Goal: Use online tool/utility: Utilize a website feature to perform a specific function

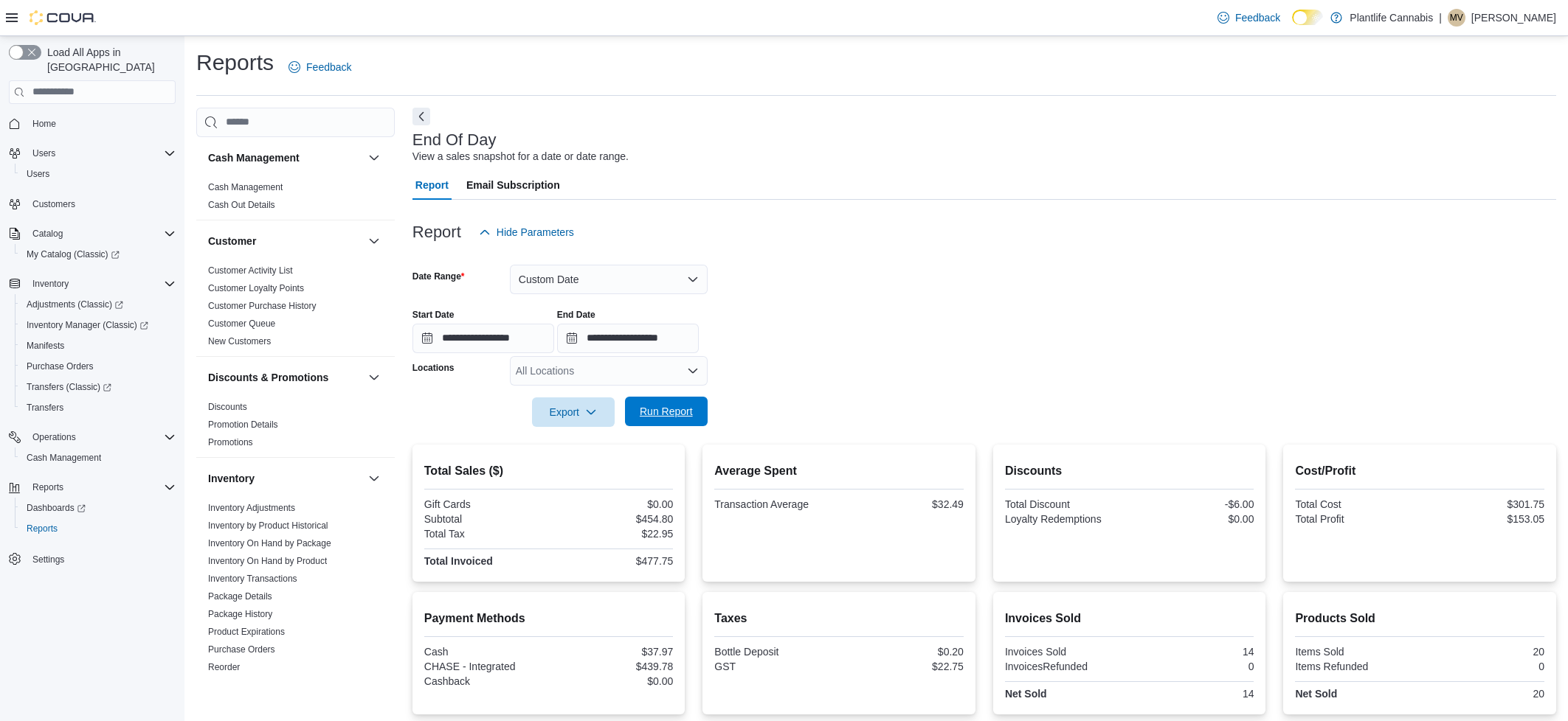
scroll to position [115, 0]
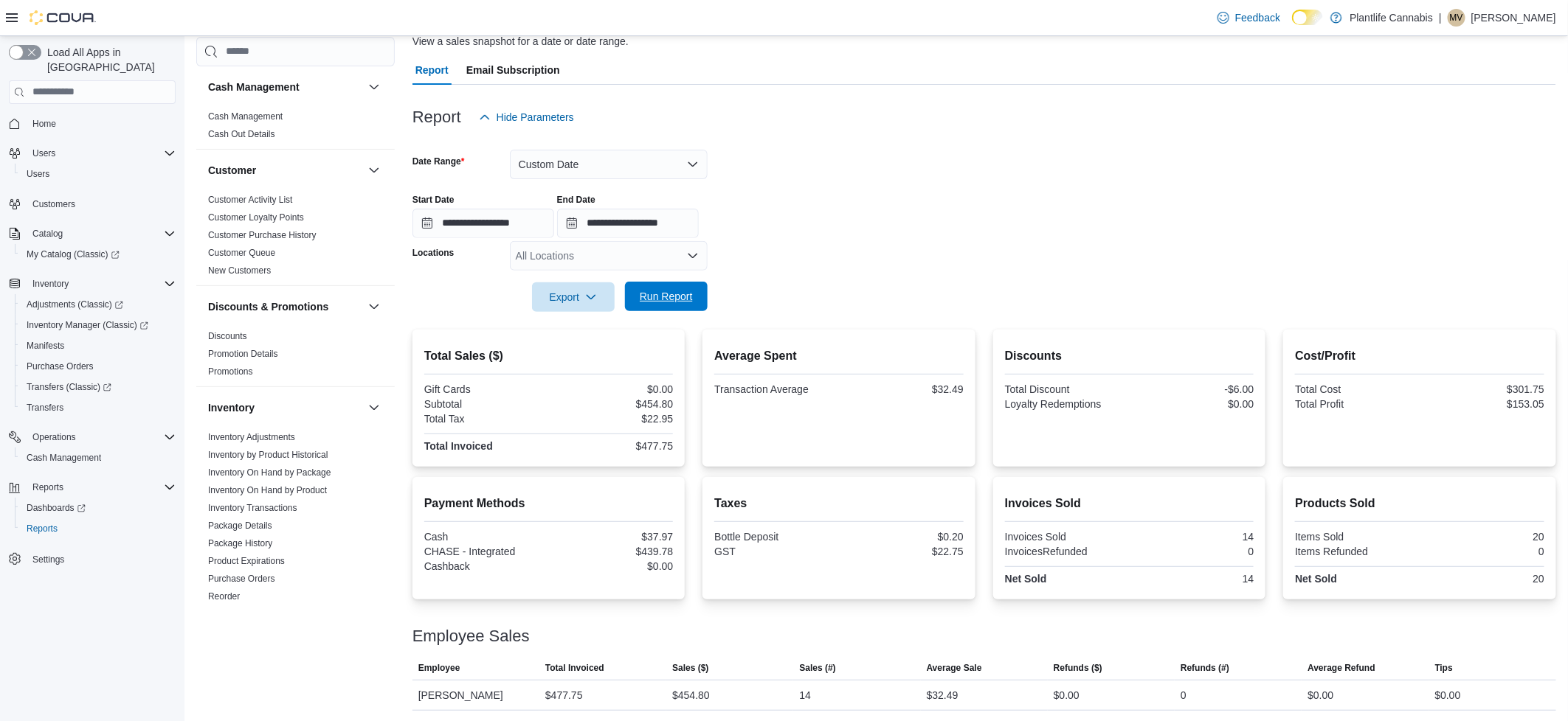
click at [640, 298] on span "Run Report" at bounding box center [666, 296] width 53 height 15
click at [588, 157] on button "Custom Date" at bounding box center [608, 164] width 198 height 30
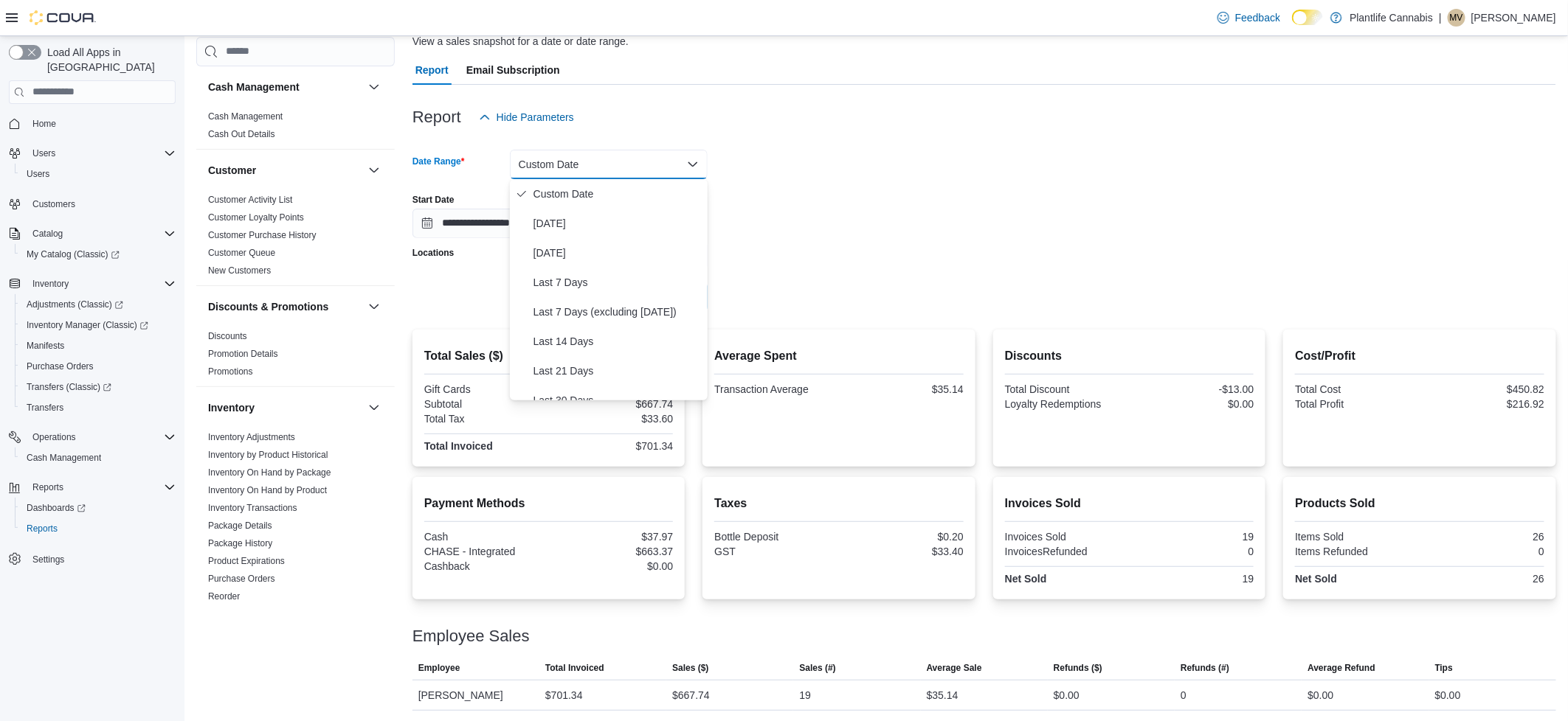
click at [1017, 176] on form "**********" at bounding box center [984, 222] width 1143 height 180
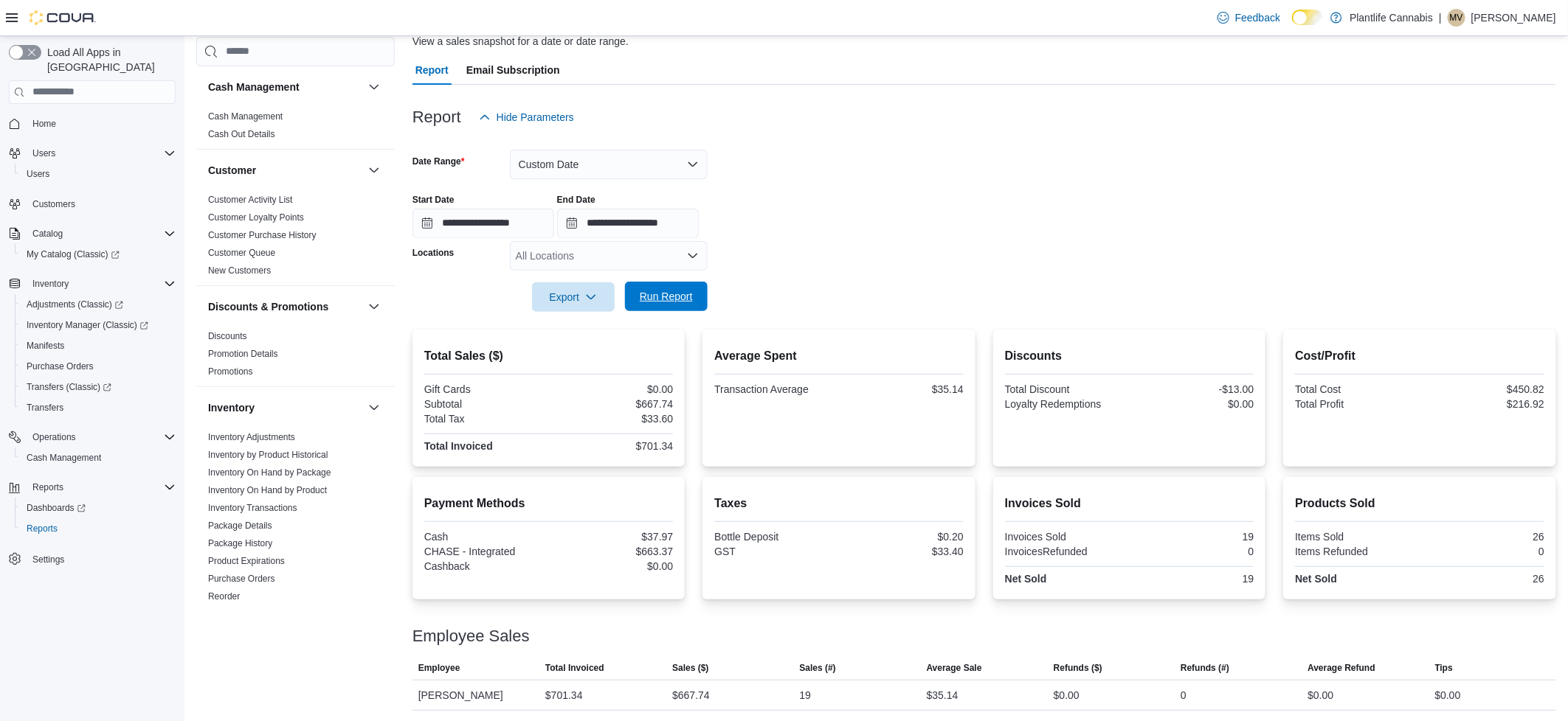
click at [643, 307] on span "Run Report" at bounding box center [666, 297] width 65 height 30
click at [612, 159] on button "Custom Date" at bounding box center [608, 164] width 198 height 30
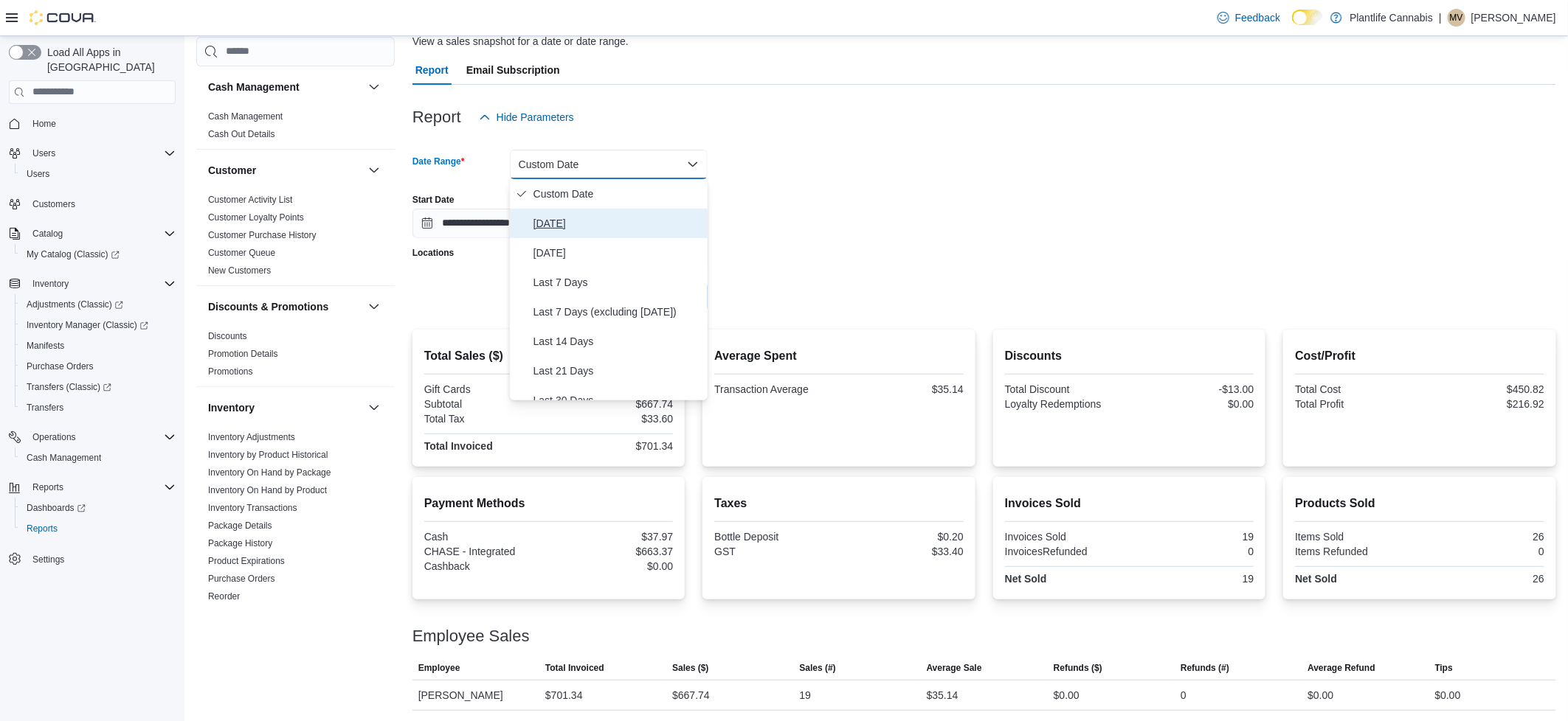
click at [622, 223] on span "[DATE]" at bounding box center [617, 223] width 168 height 18
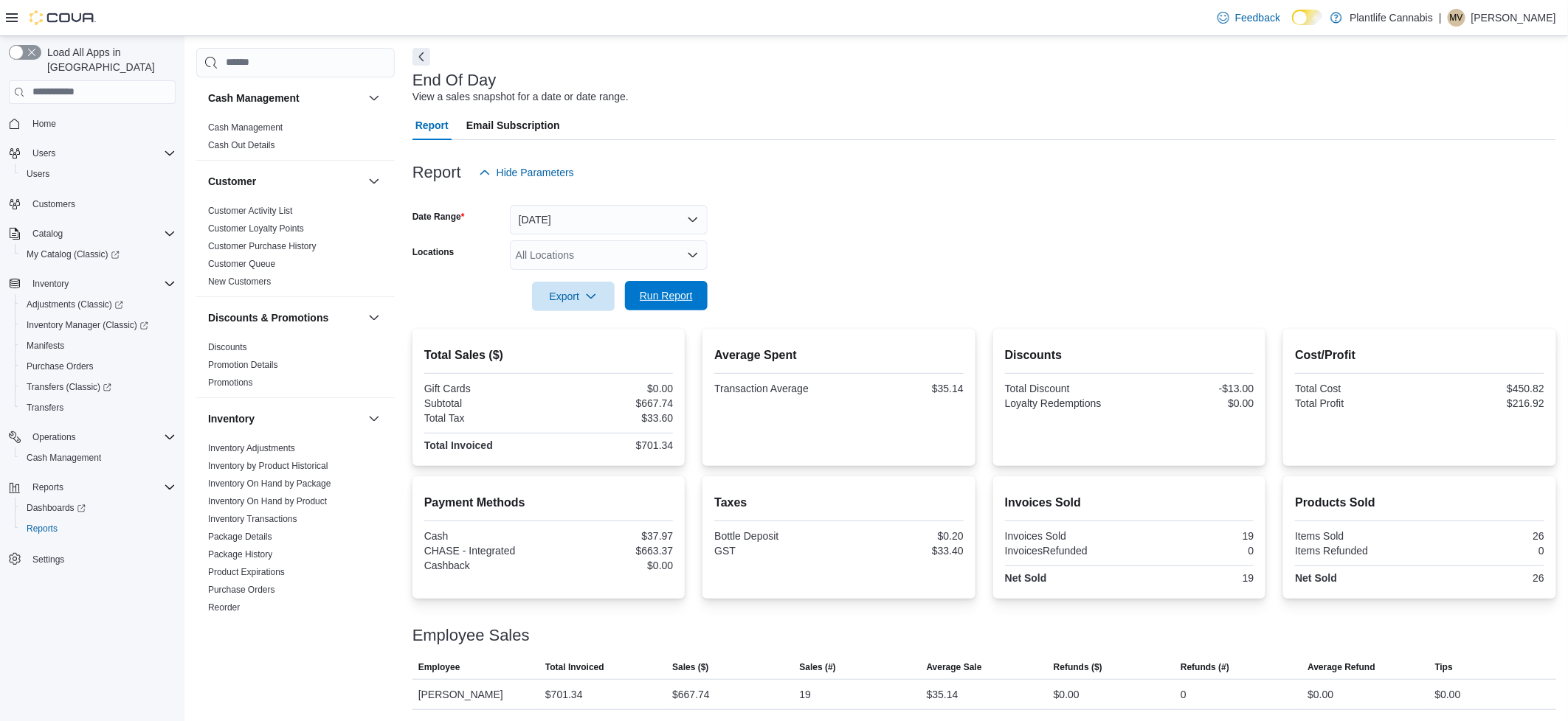
click at [665, 289] on span "Run Report" at bounding box center [666, 296] width 53 height 15
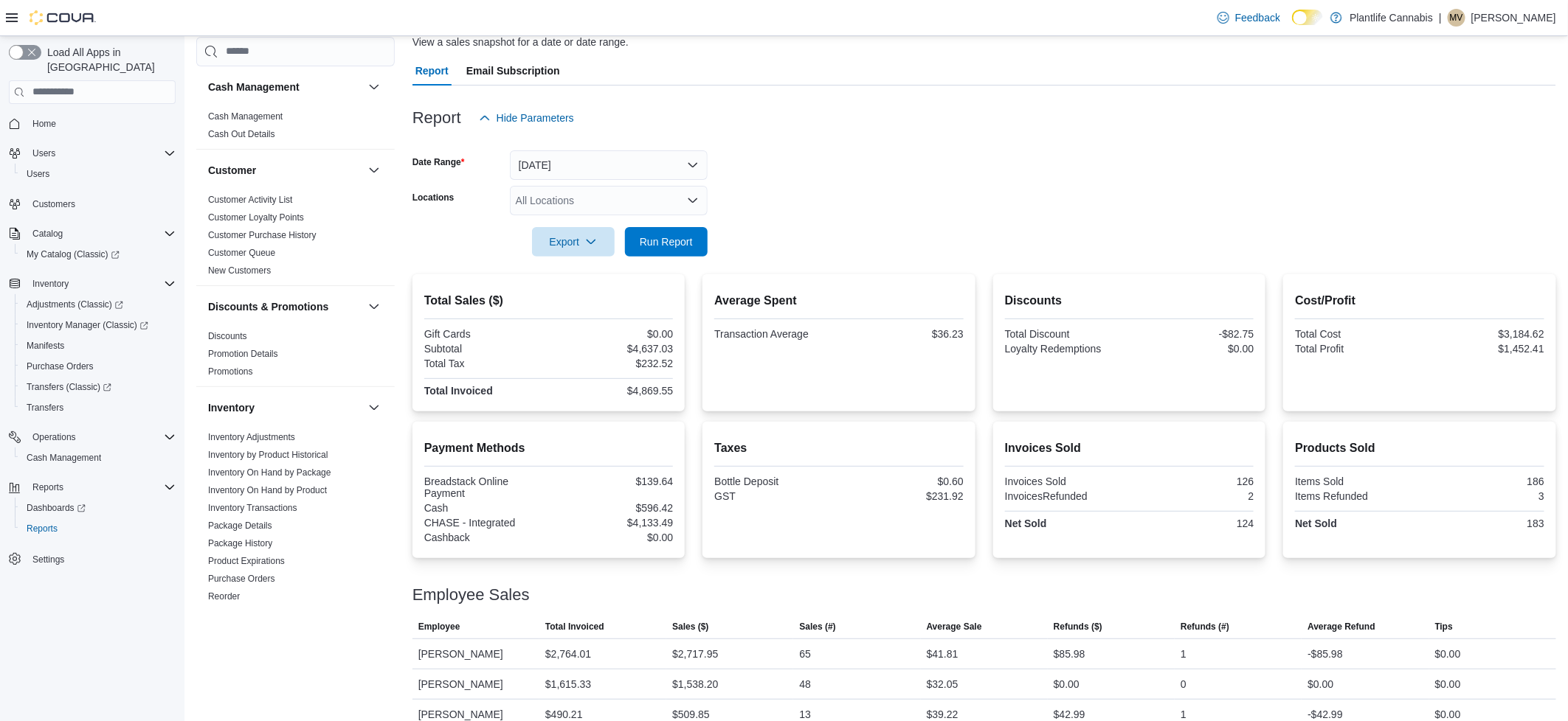
scroll to position [118, 0]
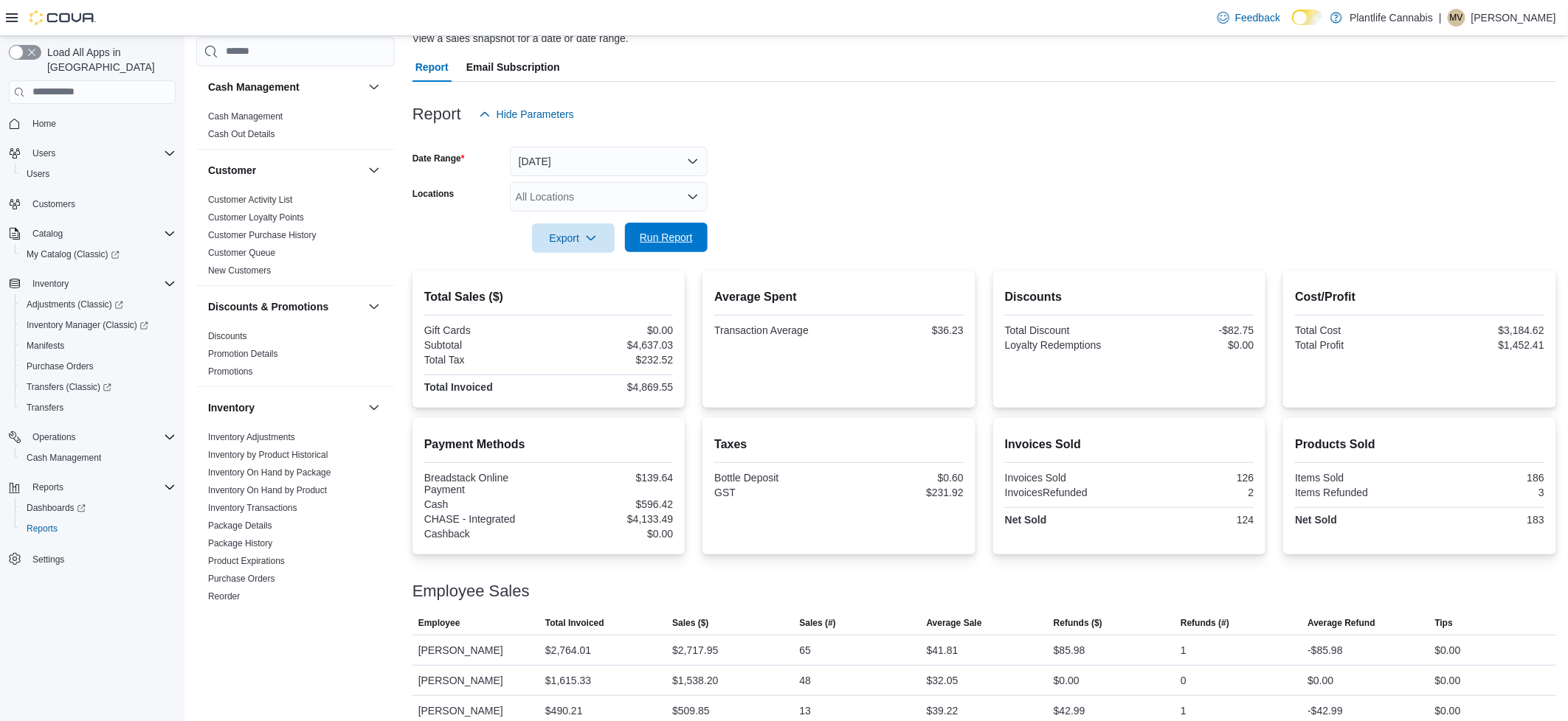
click at [688, 237] on span "Run Report" at bounding box center [666, 237] width 53 height 15
click at [585, 237] on span "Export" at bounding box center [573, 238] width 65 height 30
click at [572, 293] on span "Export to Pdf" at bounding box center [574, 297] width 67 height 11
click at [635, 233] on span "Run Report" at bounding box center [666, 238] width 65 height 30
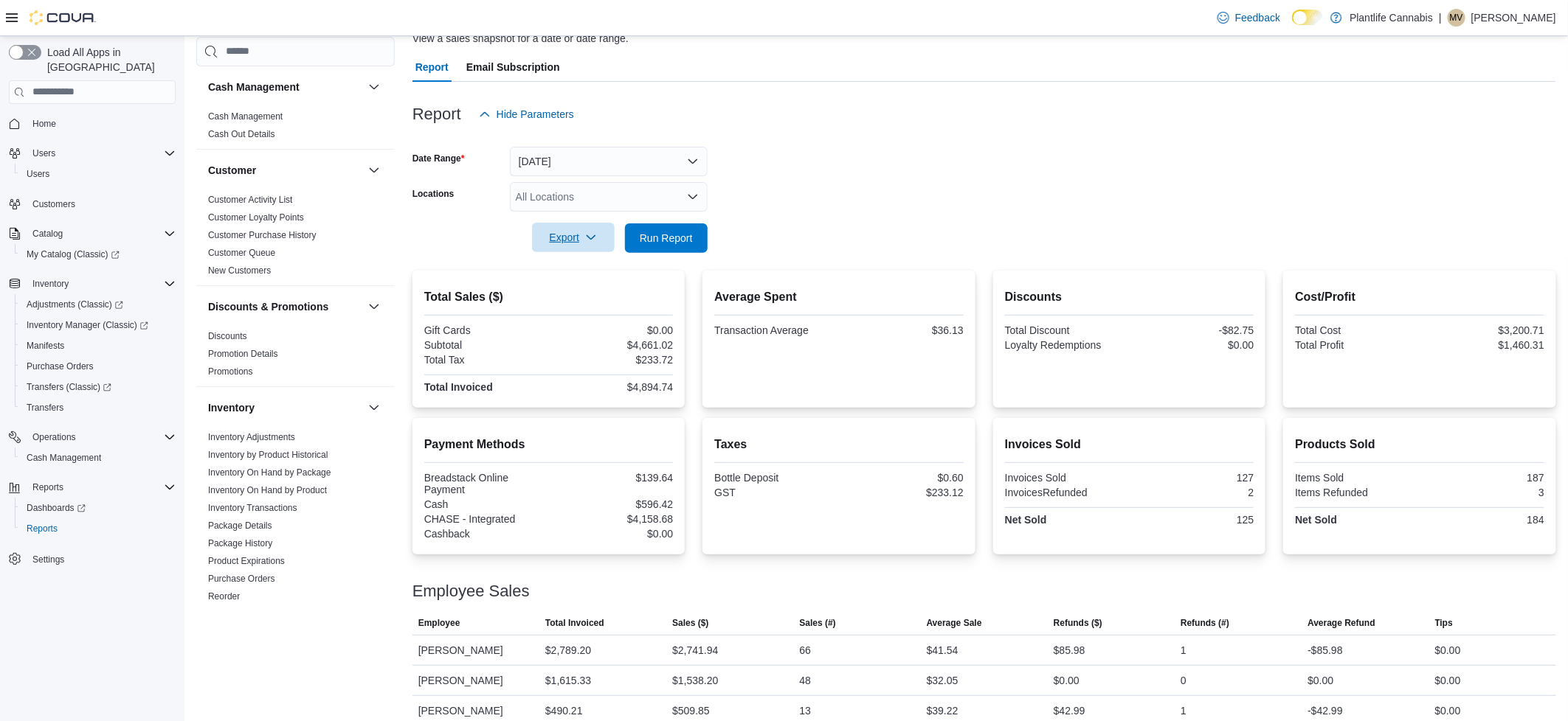
click at [543, 244] on span "Export" at bounding box center [573, 238] width 65 height 30
click at [549, 293] on span "Export to Pdf" at bounding box center [574, 297] width 67 height 11
